Goal: Communication & Community: Answer question/provide support

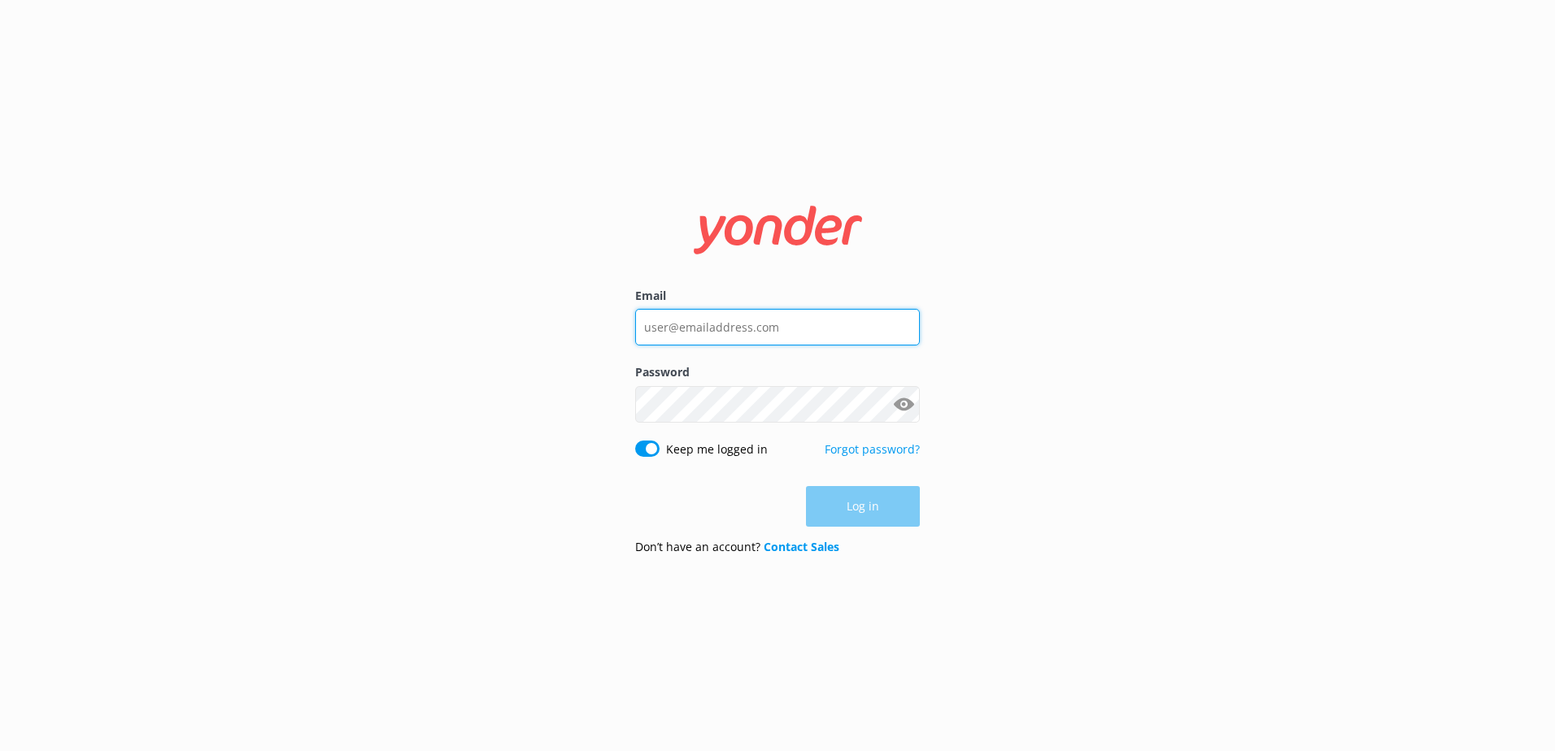
type input "[PERSON_NAME][EMAIL_ADDRESS][DOMAIN_NAME]"
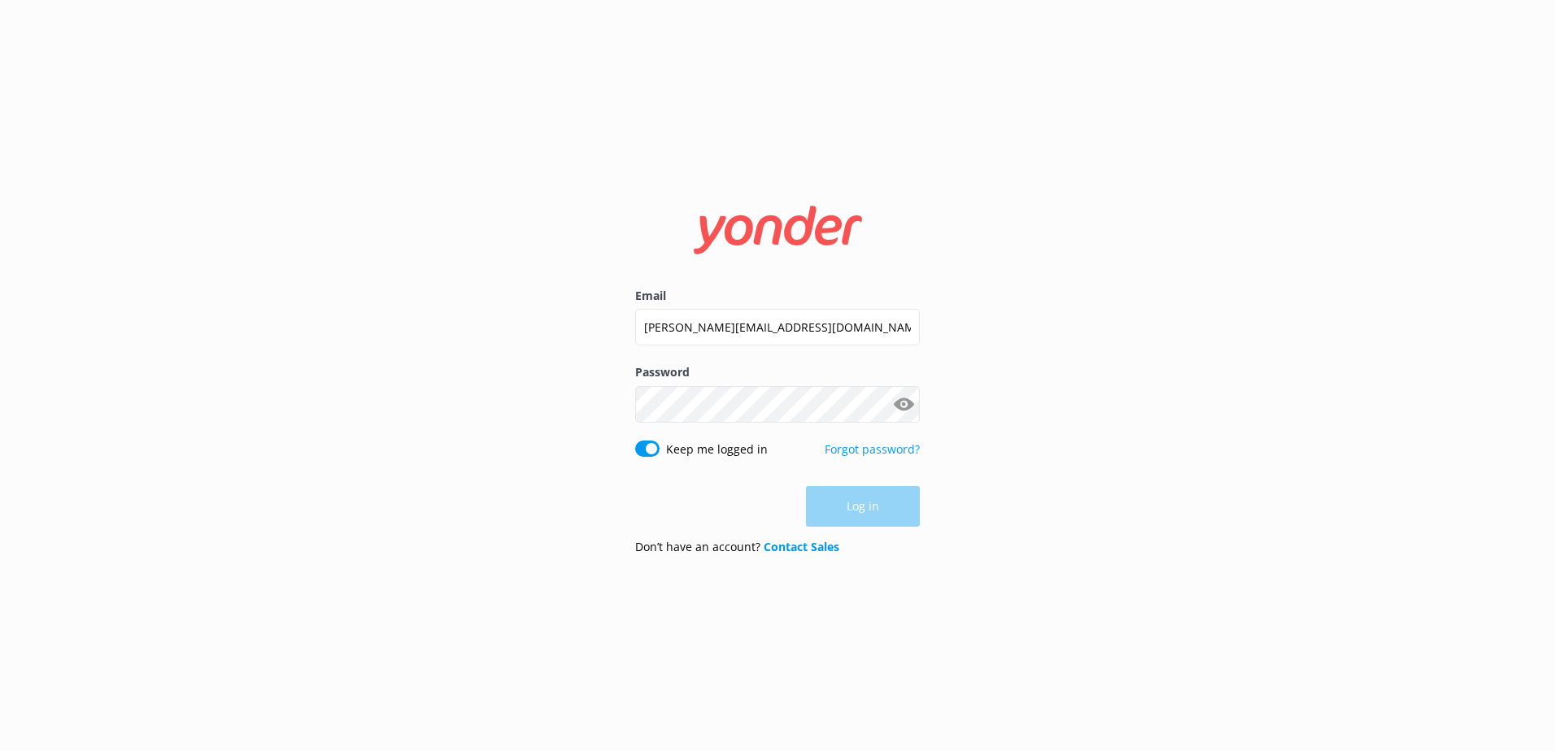
click at [860, 503] on div "Log in" at bounding box center [777, 506] width 285 height 41
click at [860, 503] on button "Log in" at bounding box center [863, 506] width 114 height 41
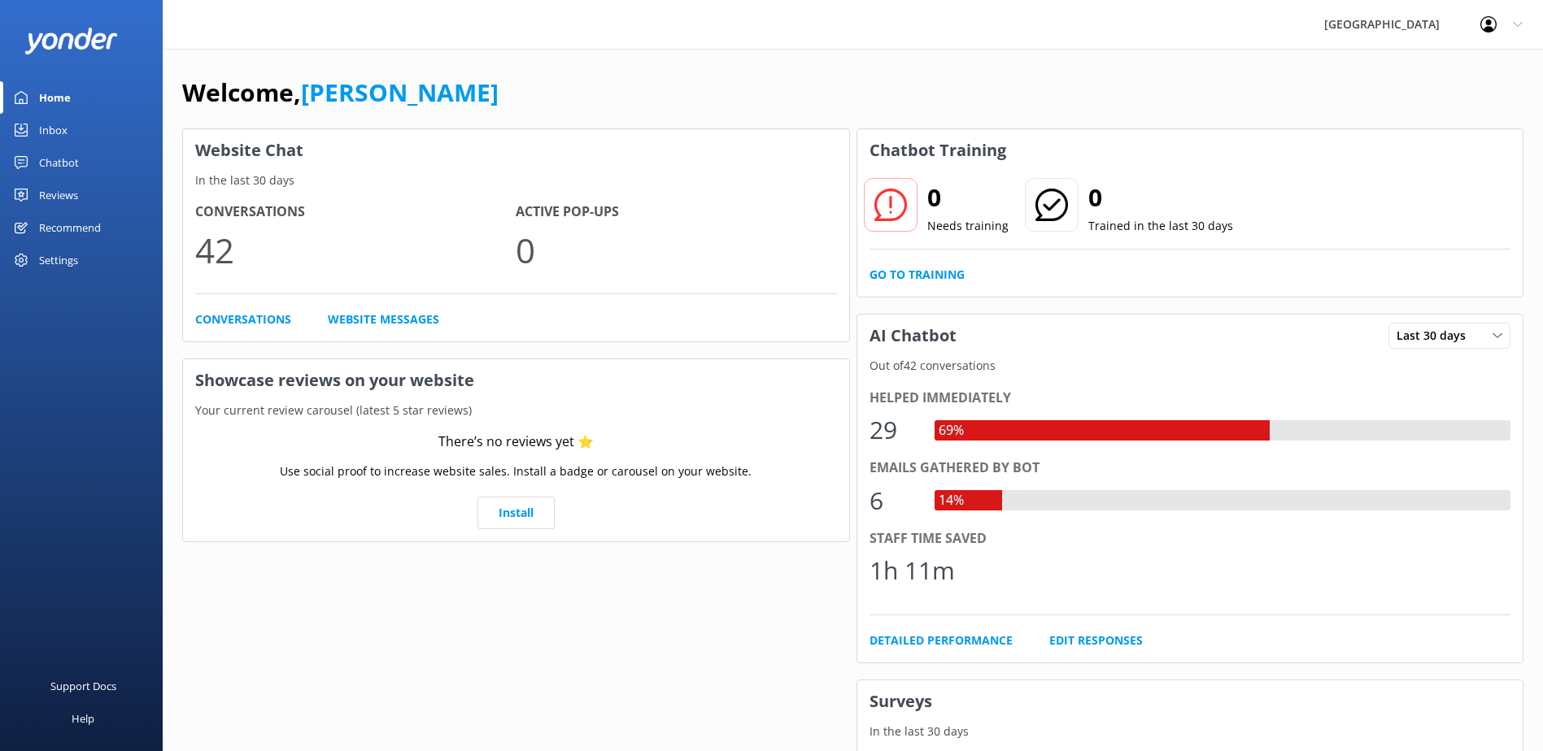
click at [93, 139] on link "Inbox" at bounding box center [81, 130] width 163 height 33
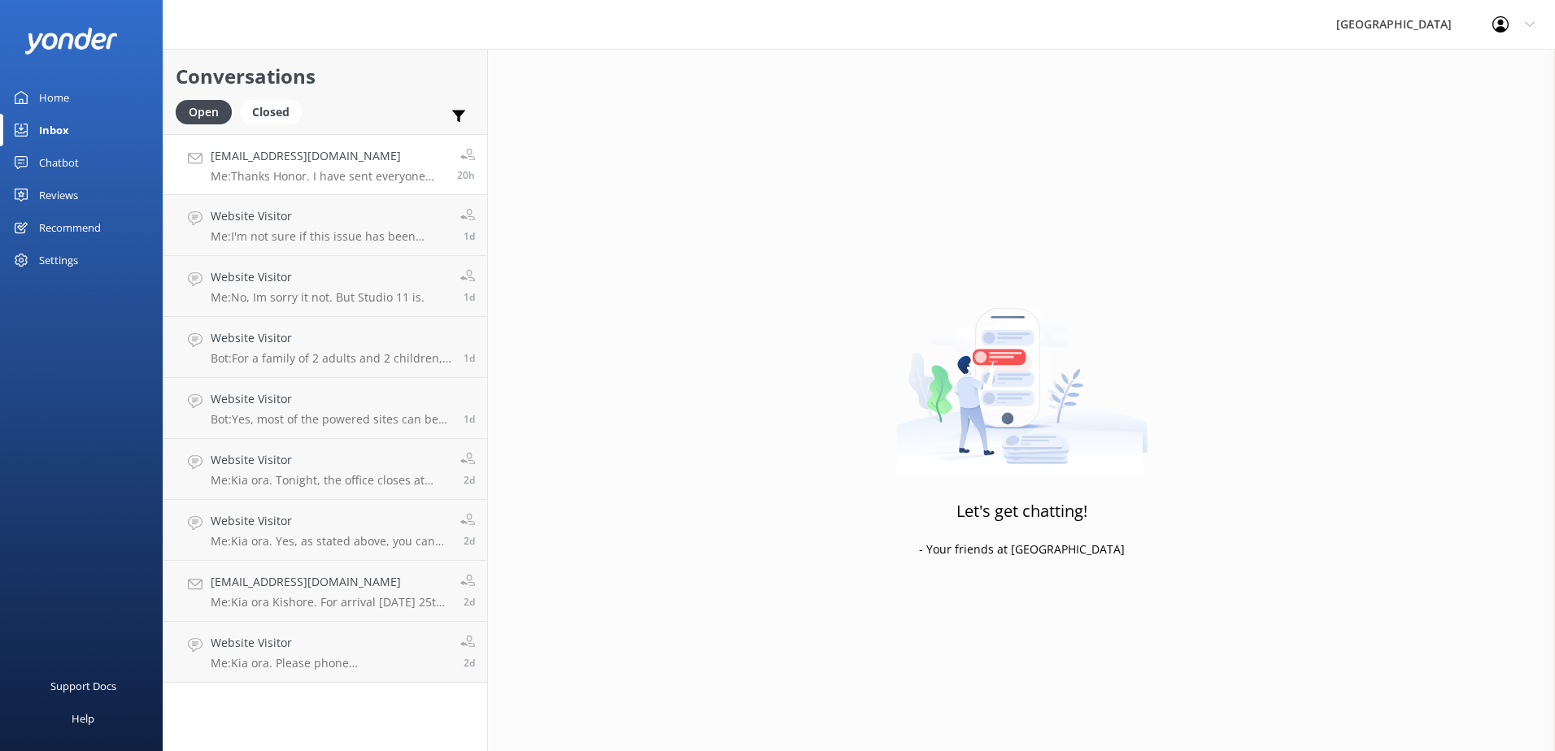
click at [337, 174] on p "Me: Thanks Honor. I have sent everyone their deposit requests. These must be pa…" at bounding box center [328, 176] width 234 height 15
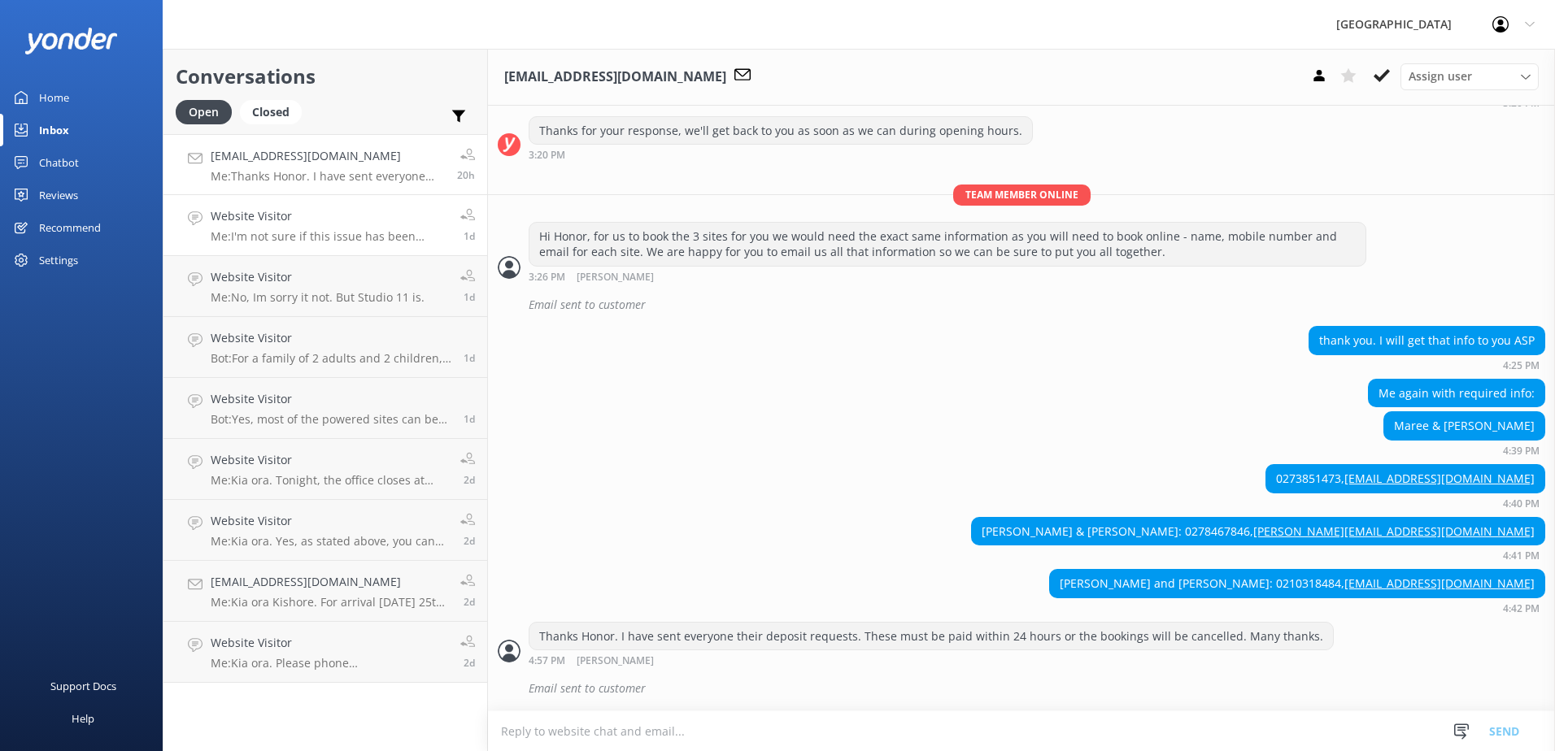
scroll to position [381, 0]
click at [403, 244] on link "Website Visitor Me: I'm not sure if this issue has been resolved for you or not…" at bounding box center [325, 225] width 324 height 61
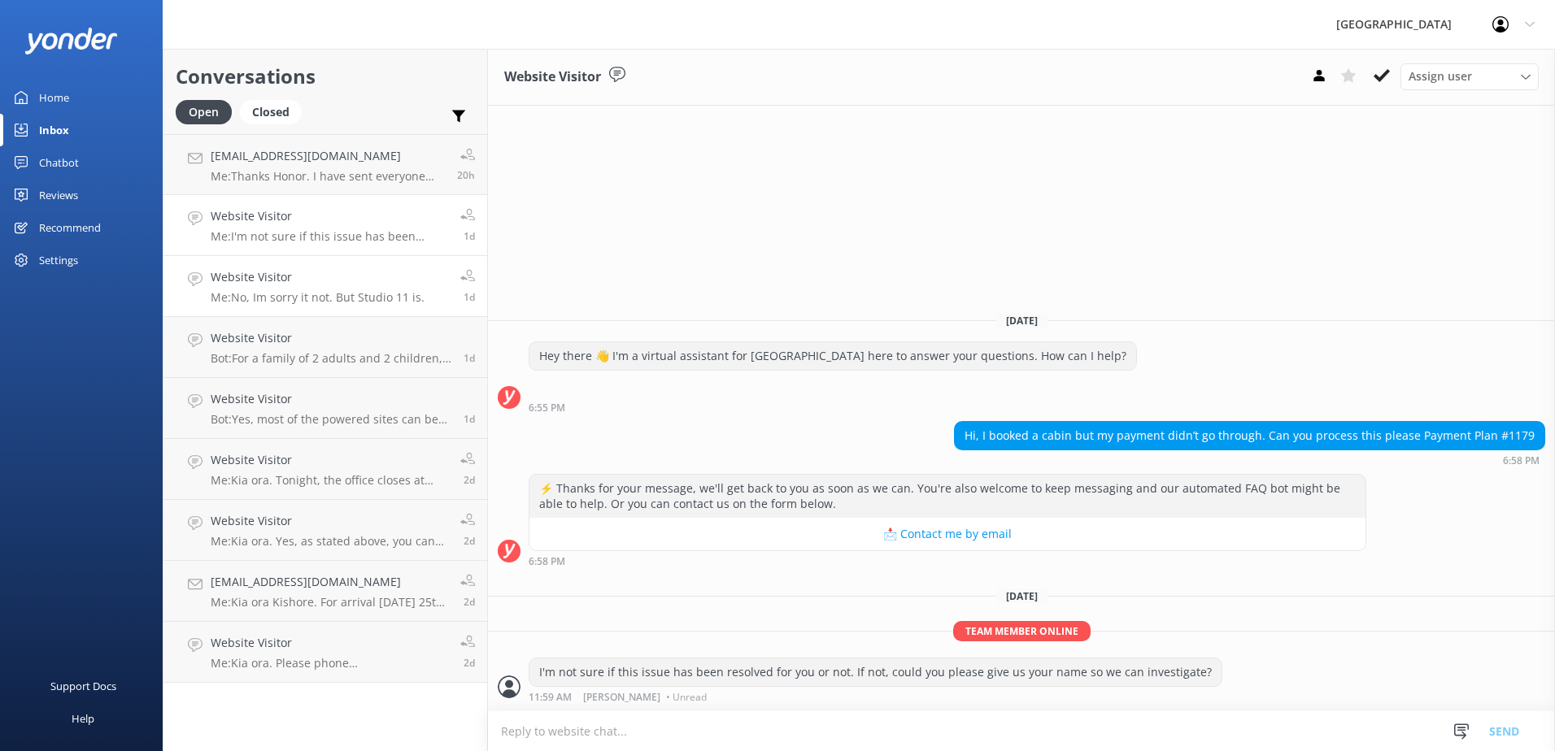
drag, startPoint x: 418, startPoint y: 284, endPoint x: 359, endPoint y: 273, distance: 60.3
click at [358, 273] on h4 "Website Visitor" at bounding box center [318, 277] width 214 height 18
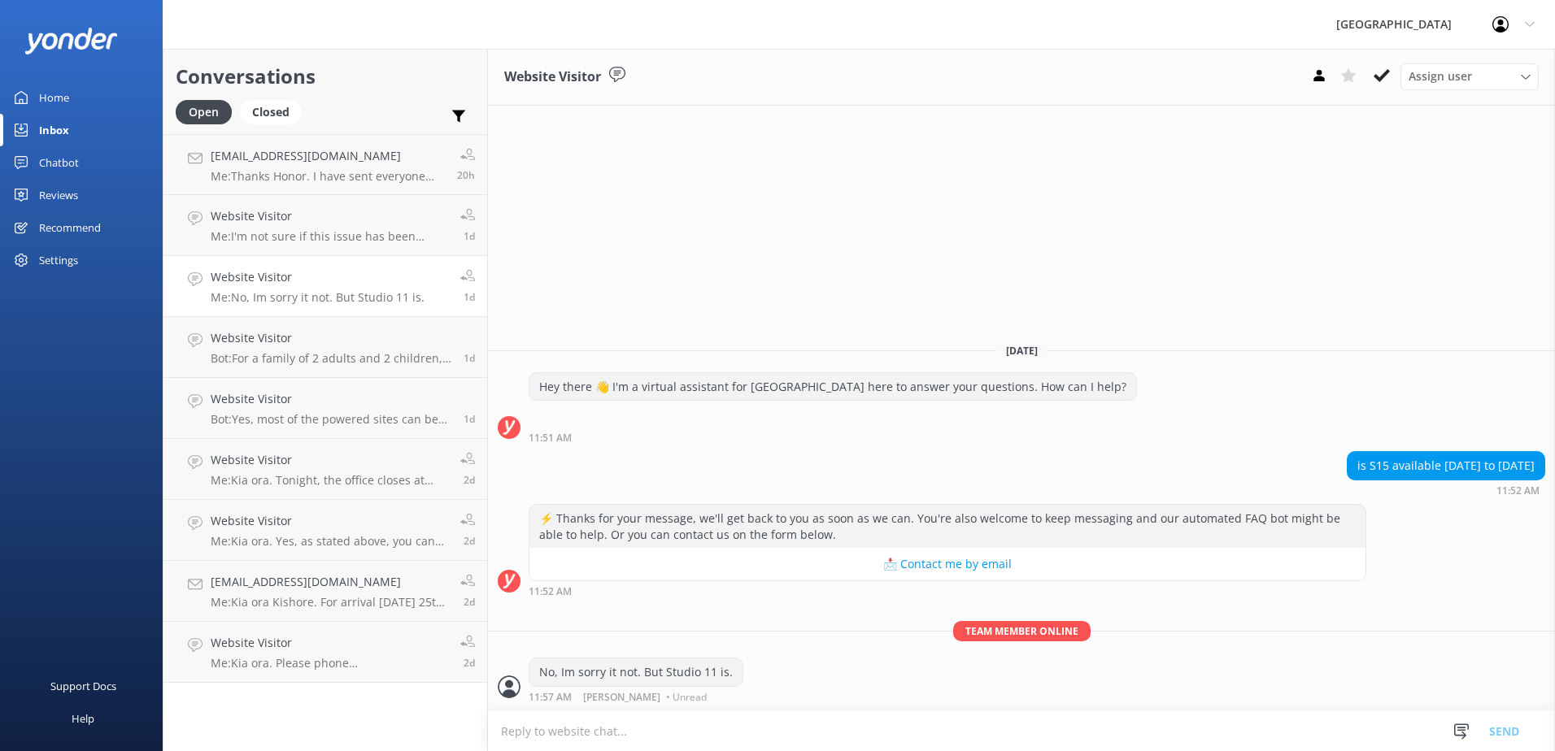
drag, startPoint x: 399, startPoint y: 292, endPoint x: 620, endPoint y: 289, distance: 220.4
click at [620, 289] on div "Website Visitor Assign user [PERSON_NAME] Reception Team [DATE] Hey there 👋 I'm…" at bounding box center [1021, 400] width 1067 height 703
click at [443, 352] on p "Bot: For a family of 2 adults and 2 children, you might consider the following …" at bounding box center [331, 358] width 241 height 15
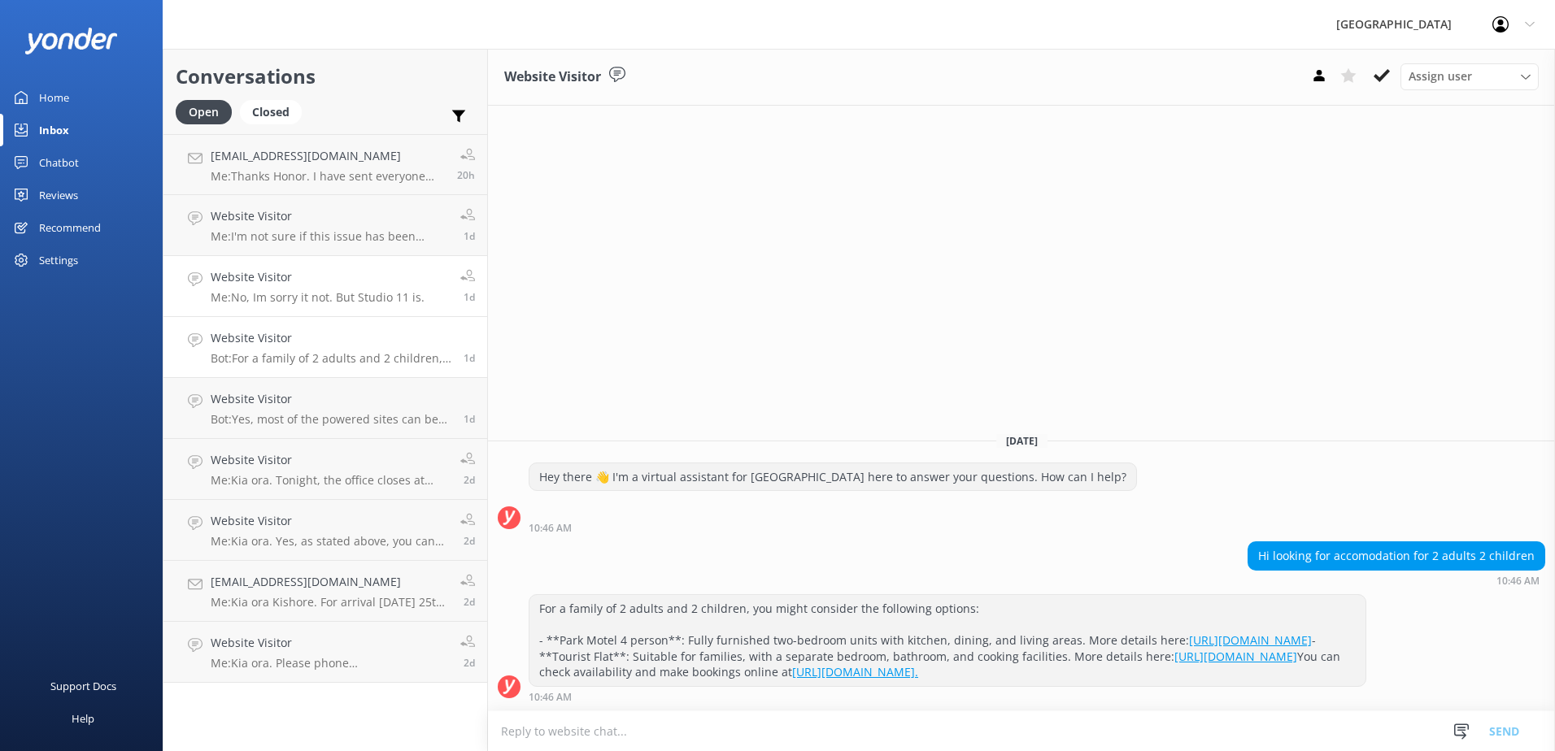
click at [325, 291] on p "Me: No, Im sorry it not. But Studio 11 is." at bounding box center [318, 297] width 214 height 15
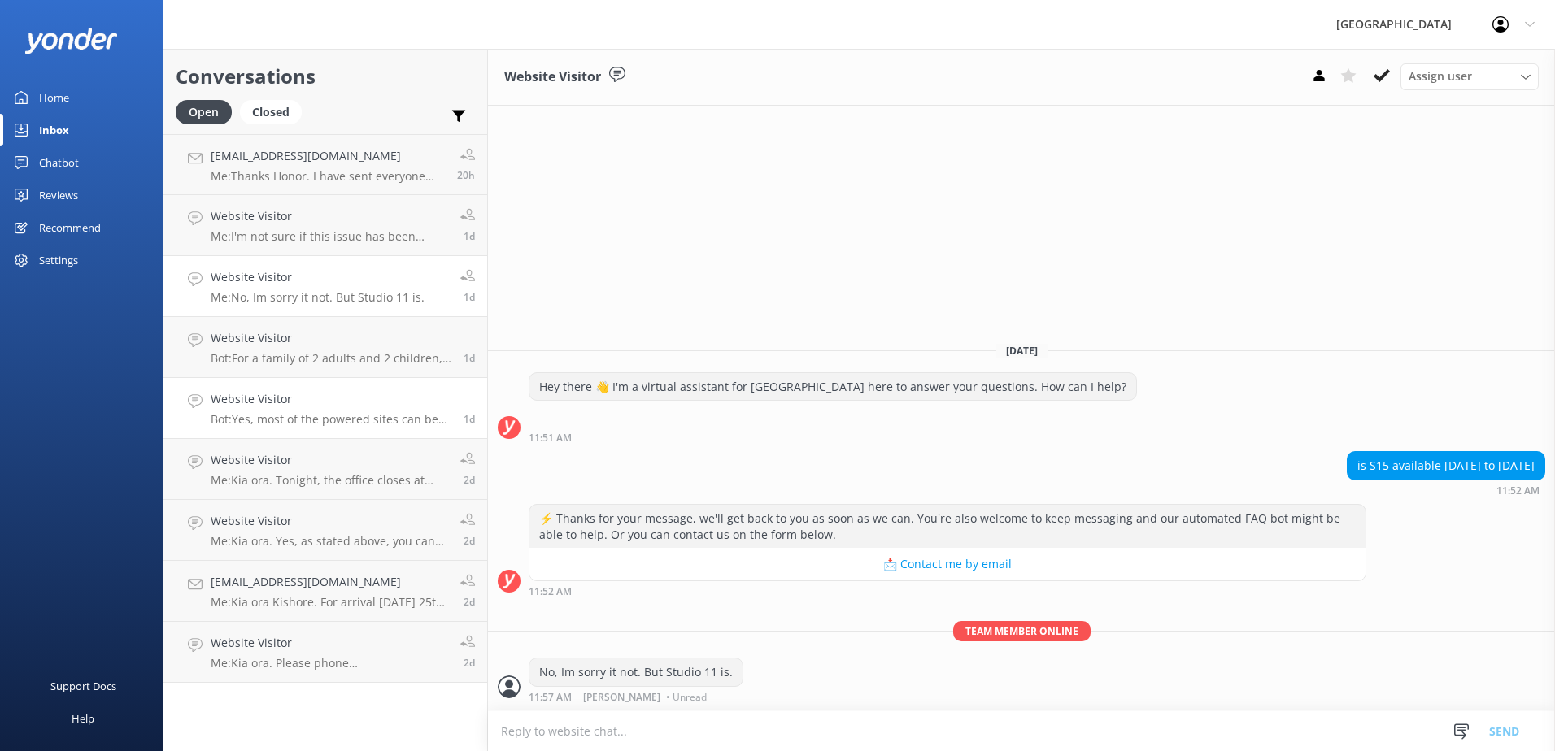
click at [351, 397] on h4 "Website Visitor" at bounding box center [331, 399] width 241 height 18
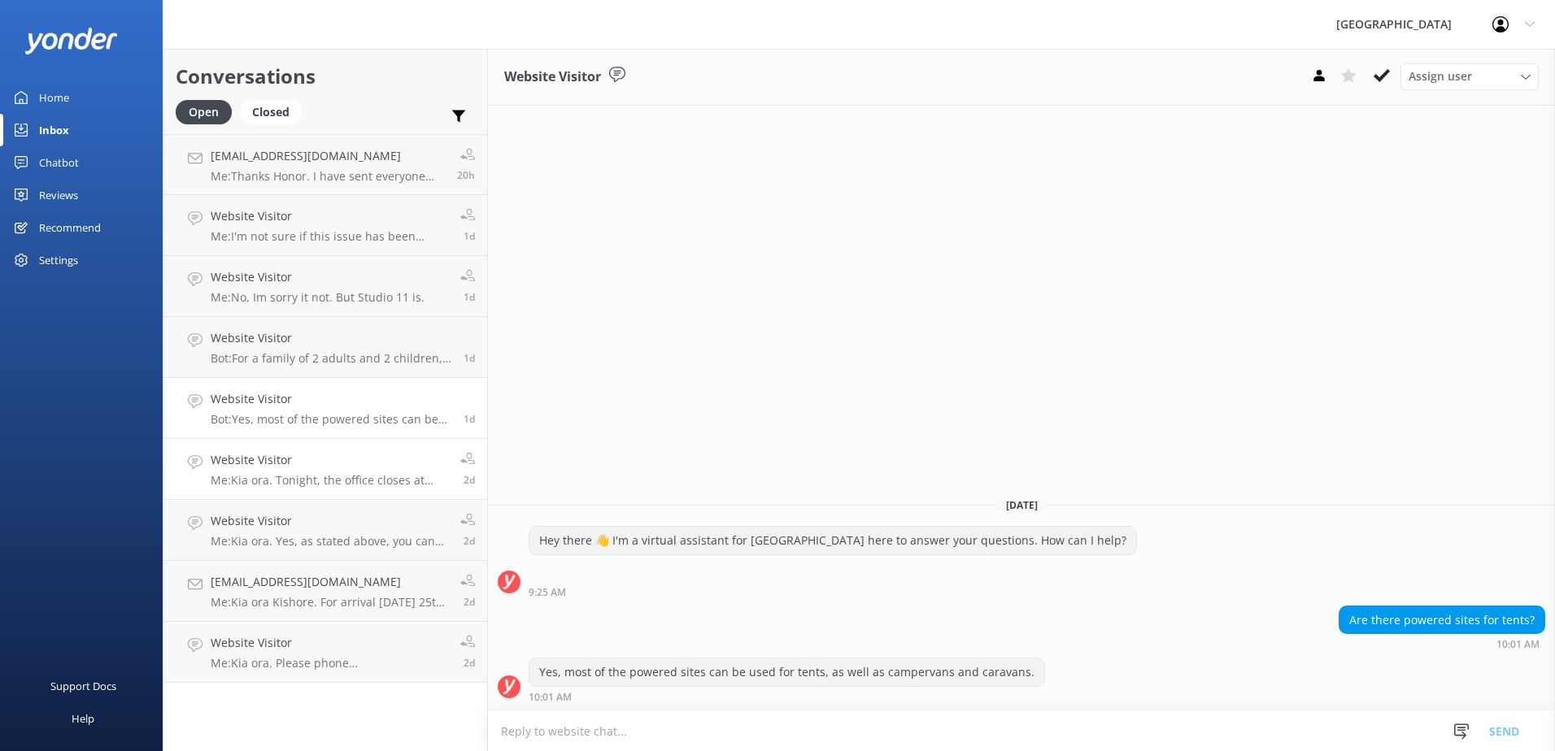
click at [351, 459] on h4 "Website Visitor" at bounding box center [329, 460] width 237 height 18
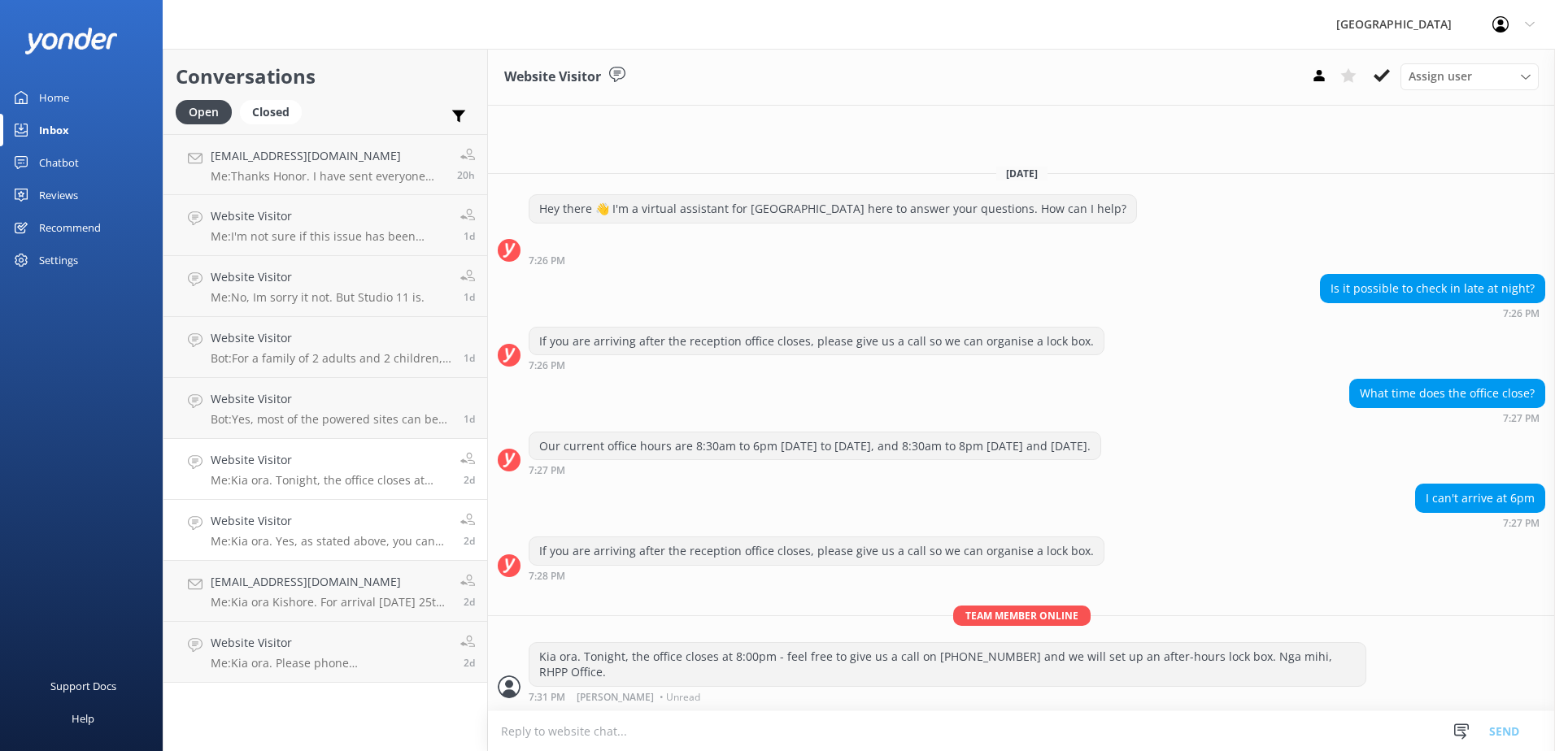
click at [354, 553] on link "Website Visitor Me: Kia ora. Yes, as stated above, you can check in any time af…" at bounding box center [325, 530] width 324 height 61
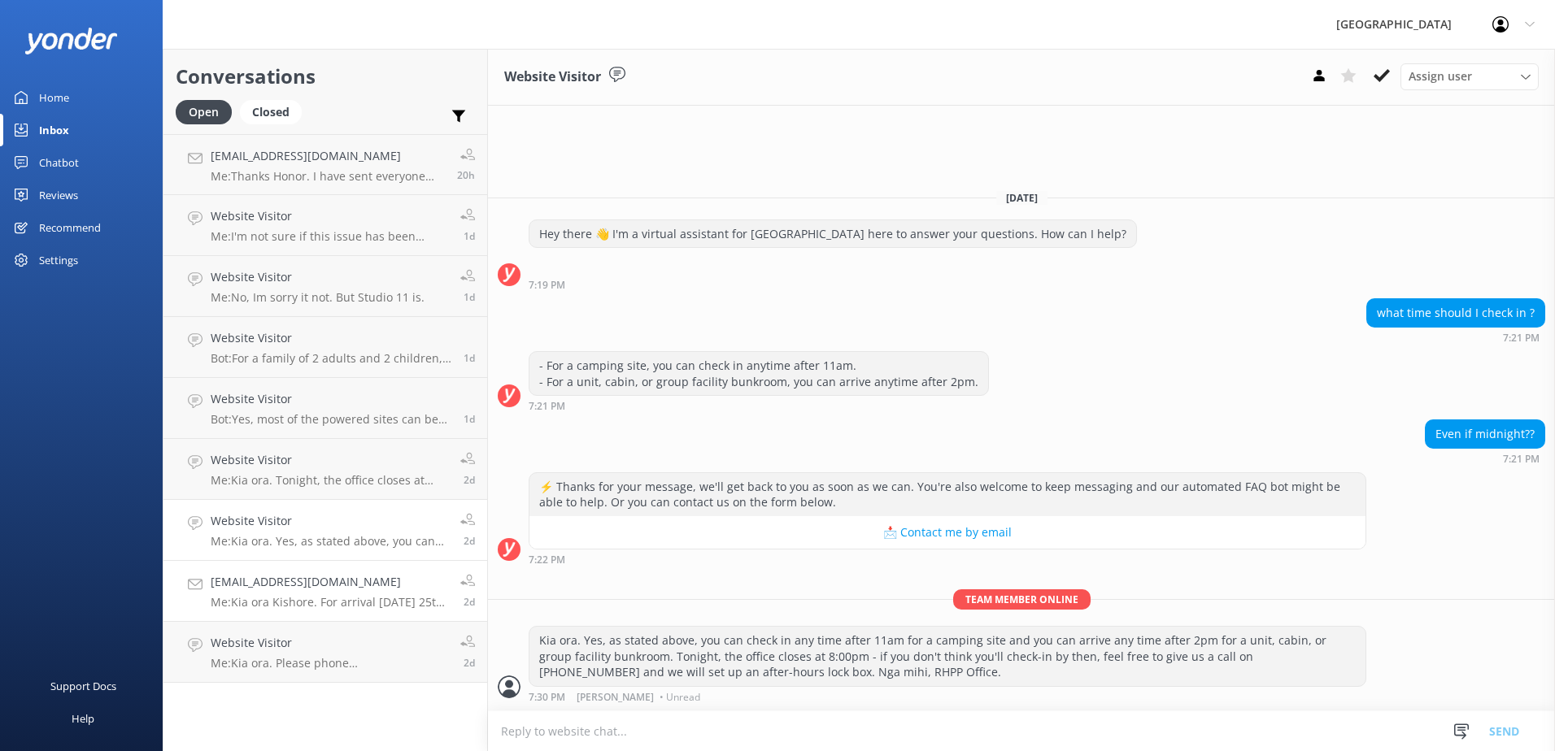
click at [394, 591] on h4 "[EMAIL_ADDRESS][DOMAIN_NAME]" at bounding box center [329, 582] width 237 height 18
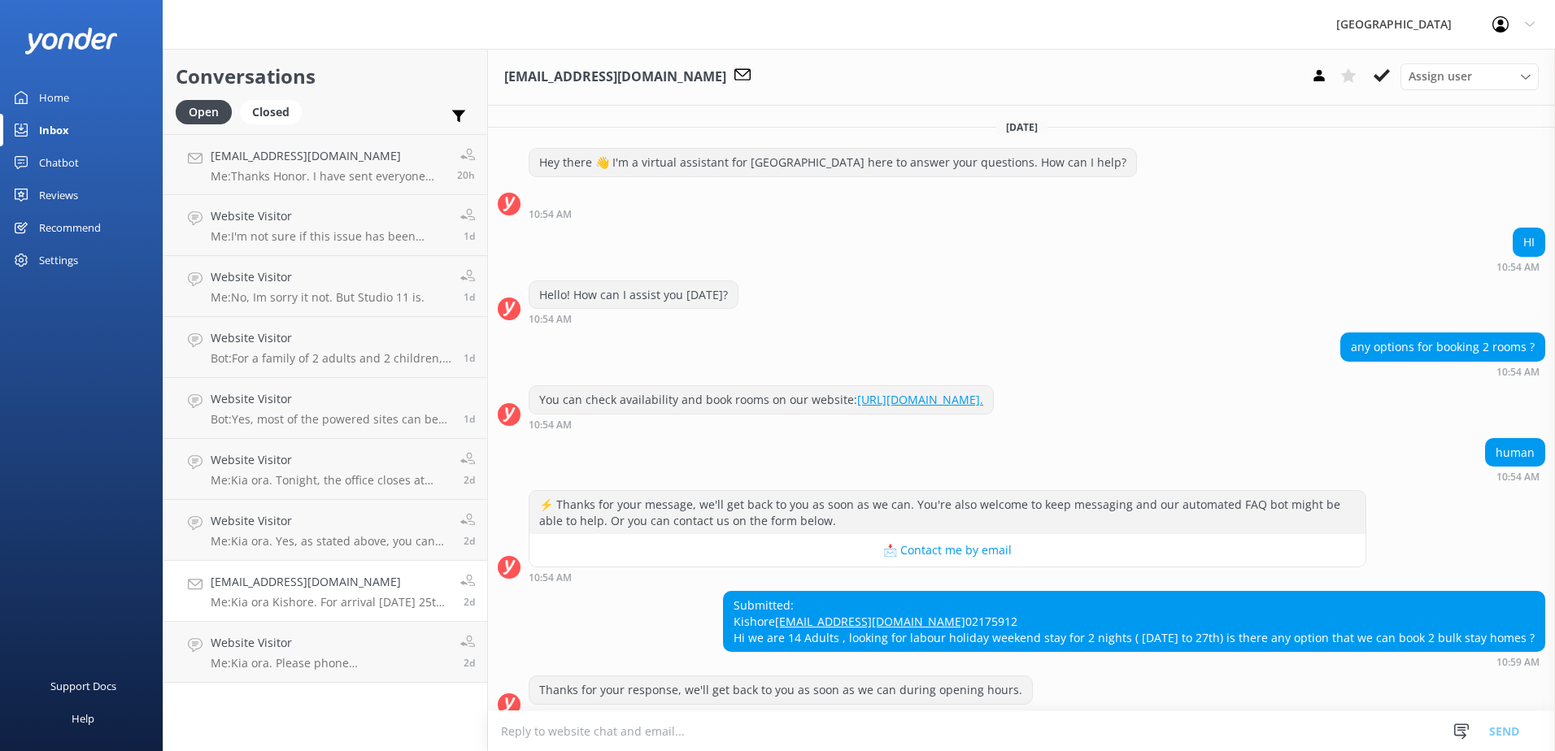
scroll to position [268, 0]
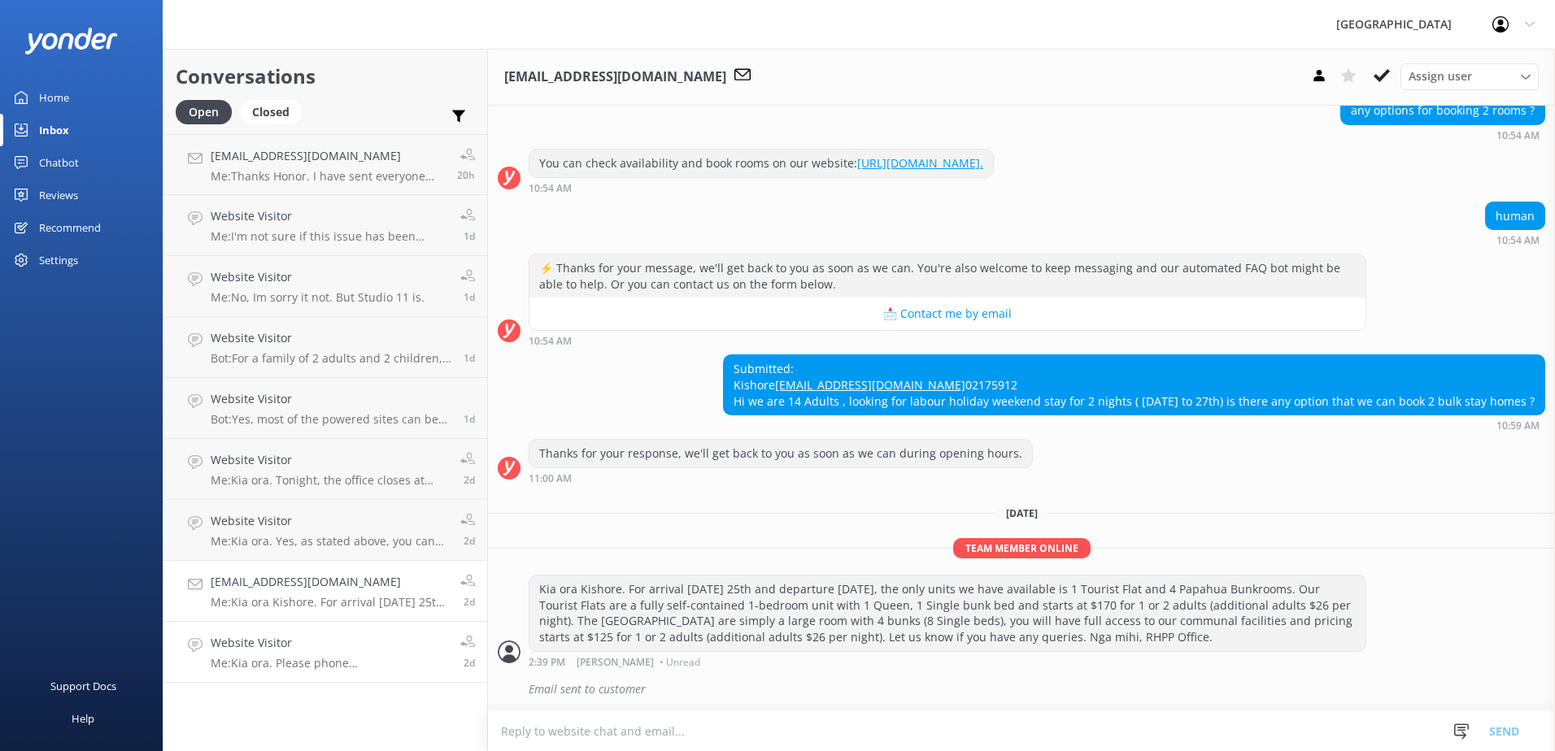
click at [390, 639] on h4 "Website Visitor" at bounding box center [329, 643] width 237 height 18
